Goal: Task Accomplishment & Management: Manage account settings

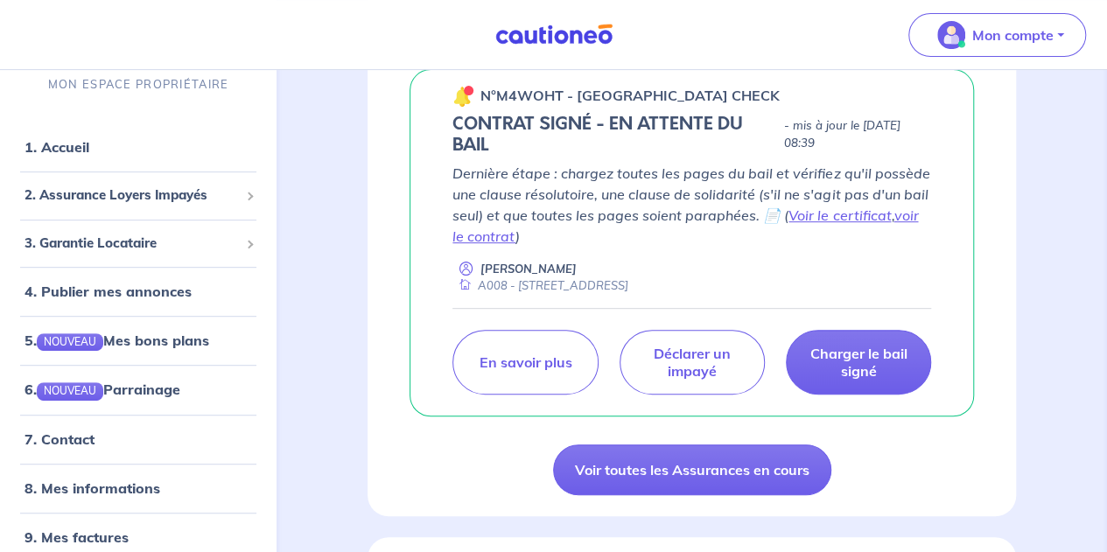
scroll to position [314, 0]
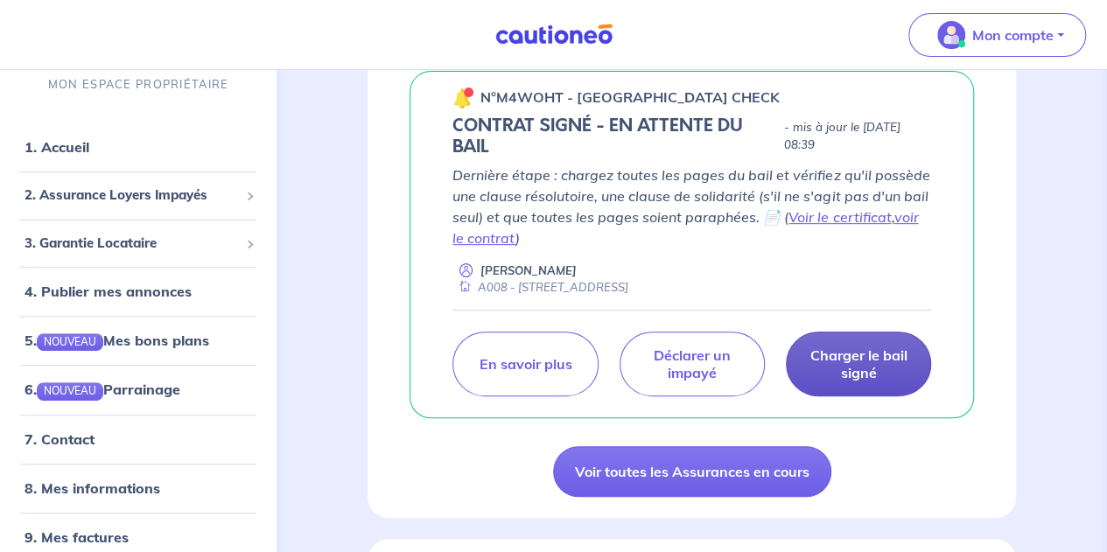
click at [845, 372] on p "Charger le bail signé" at bounding box center [859, 364] width 102 height 35
click at [847, 364] on p "Charger le bail signé" at bounding box center [859, 364] width 102 height 35
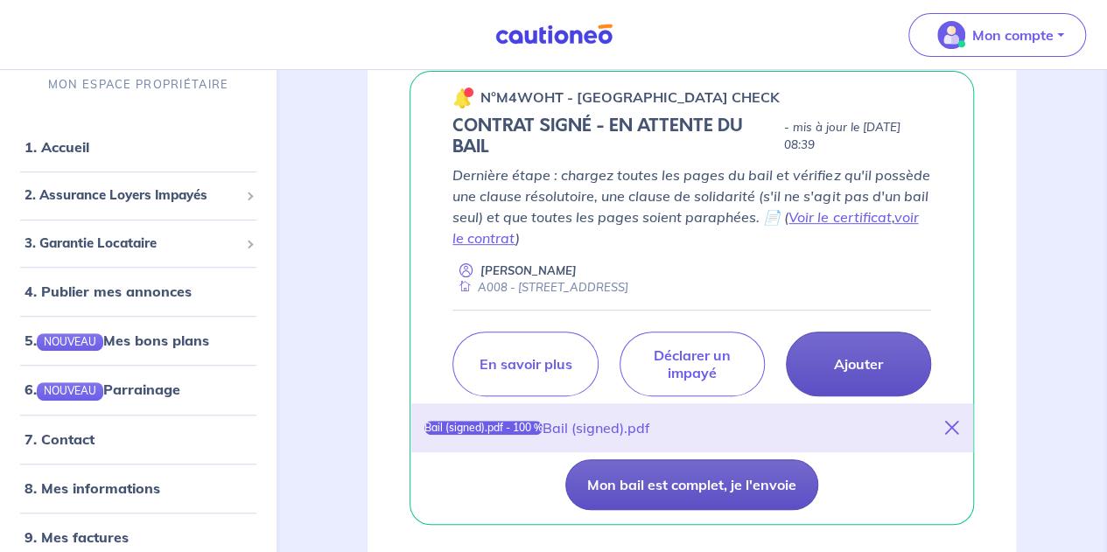
click at [628, 489] on button "Mon bail est complet, je l'envoie" at bounding box center [691, 484] width 253 height 51
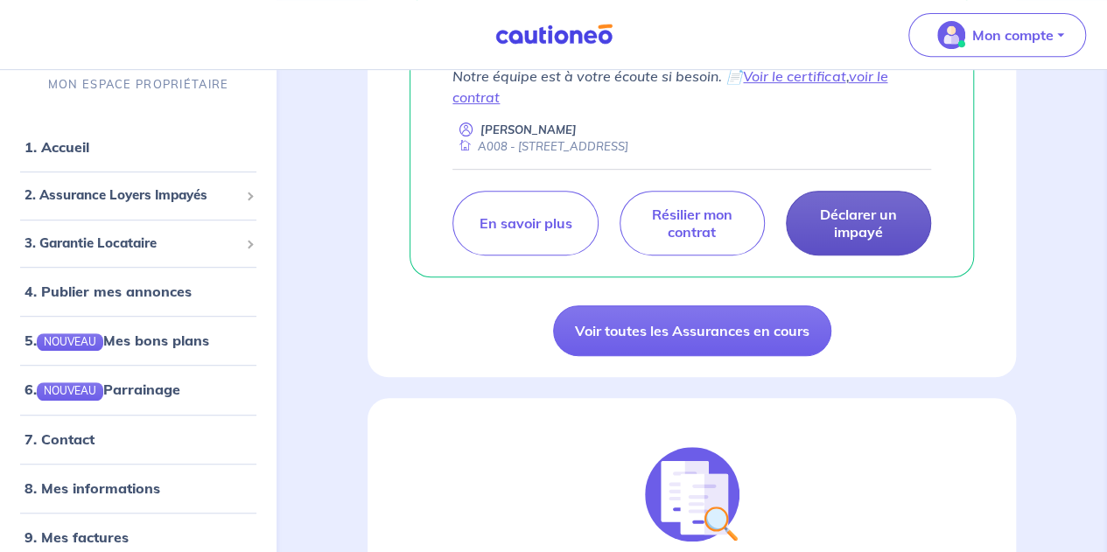
scroll to position [423, 0]
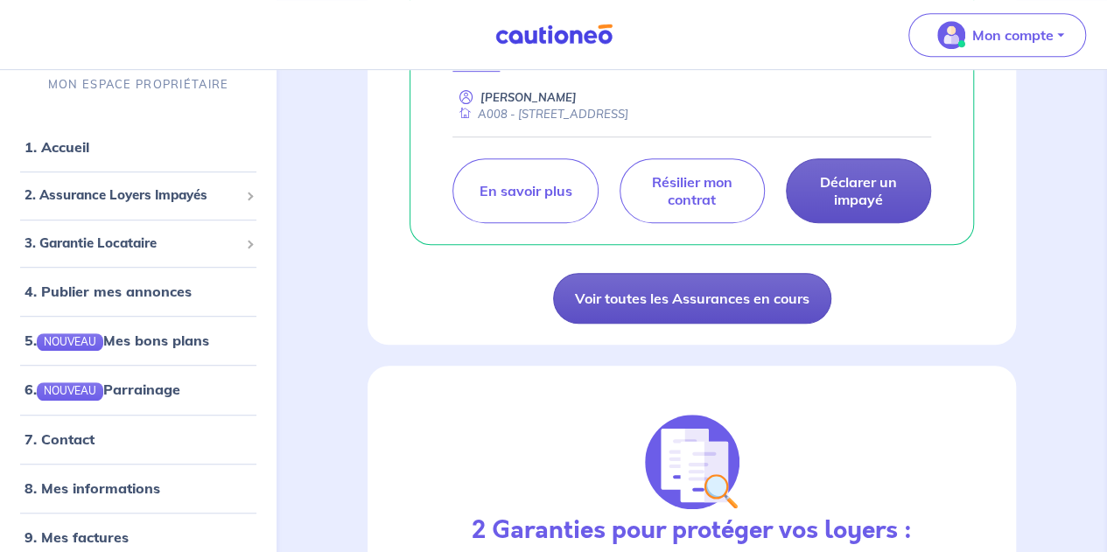
click at [691, 324] on link "Voir toutes les Assurances en cours" at bounding box center [692, 298] width 278 height 51
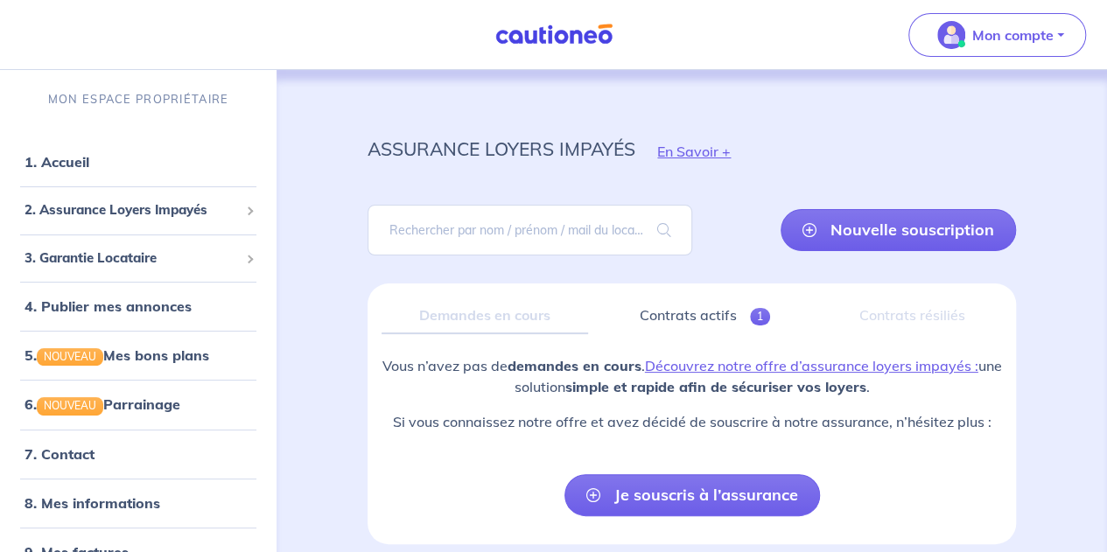
scroll to position [74, 0]
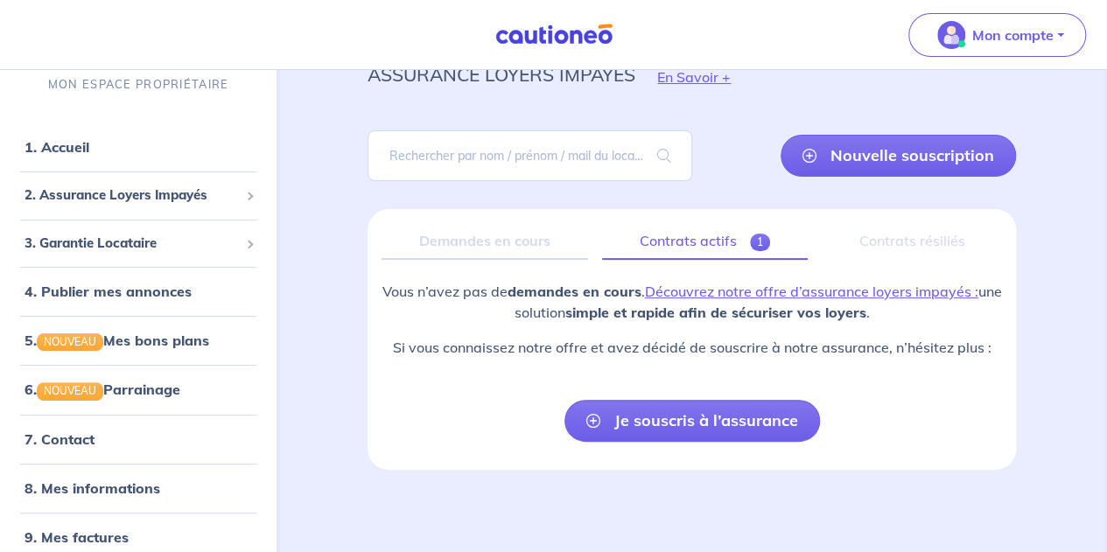
click at [728, 240] on link "Contrats actifs 1" at bounding box center [705, 241] width 206 height 37
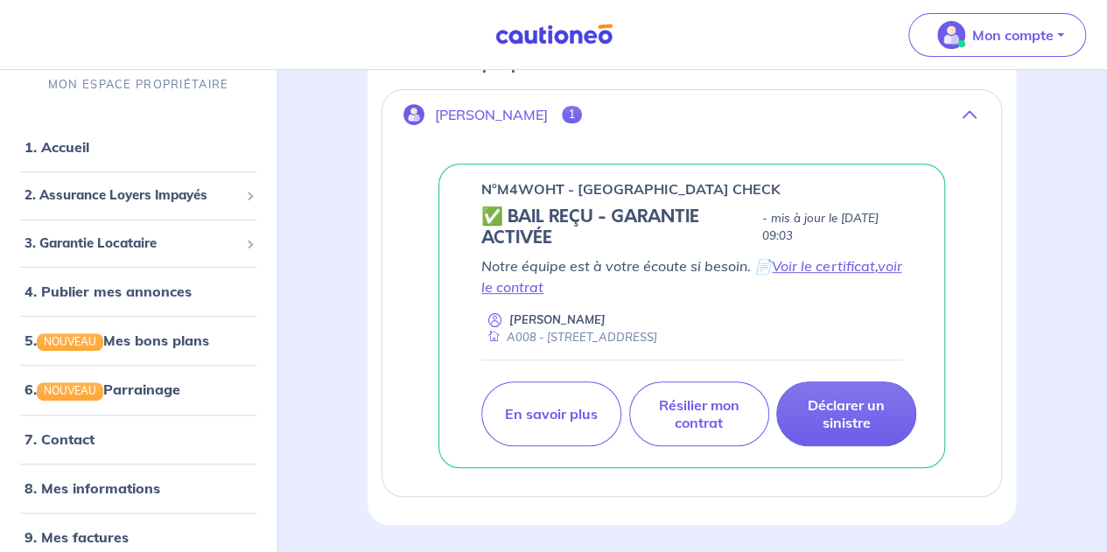
scroll to position [296, 0]
click at [802, 265] on link "Voir le certificat" at bounding box center [823, 266] width 102 height 18
